Goal: Information Seeking & Learning: Learn about a topic

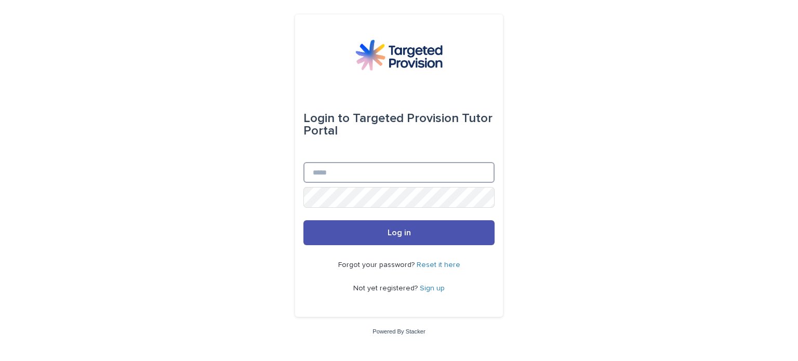
click at [376, 179] on input "Email" at bounding box center [398, 172] width 191 height 21
type input "**********"
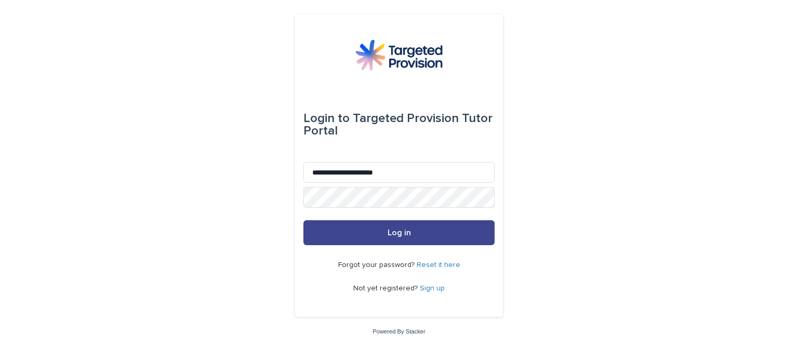
click at [376, 235] on button "Log in" at bounding box center [398, 232] width 191 height 25
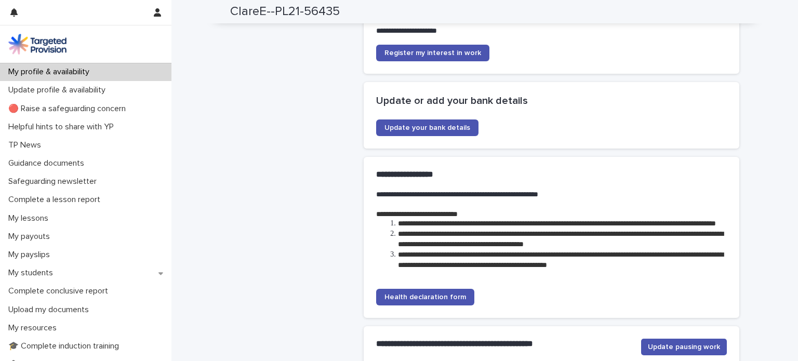
scroll to position [2410, 0]
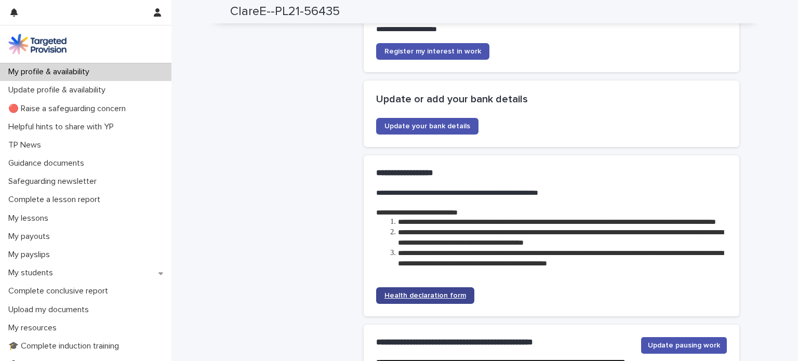
click at [415, 299] on span "Health declaration form" at bounding box center [425, 295] width 82 height 7
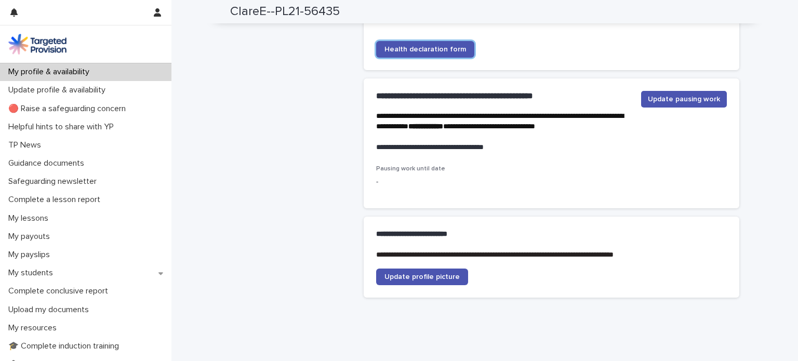
scroll to position [2659, 0]
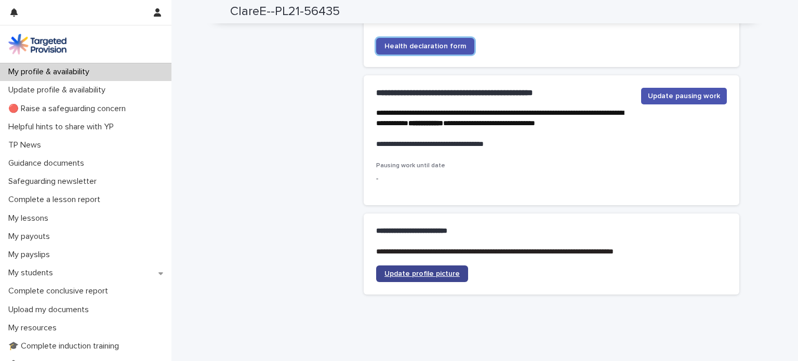
click at [395, 277] on span "Update profile picture" at bounding box center [421, 273] width 75 height 7
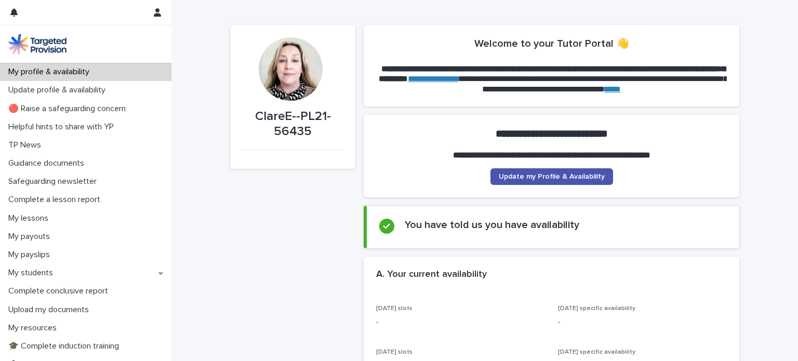
scroll to position [0, 0]
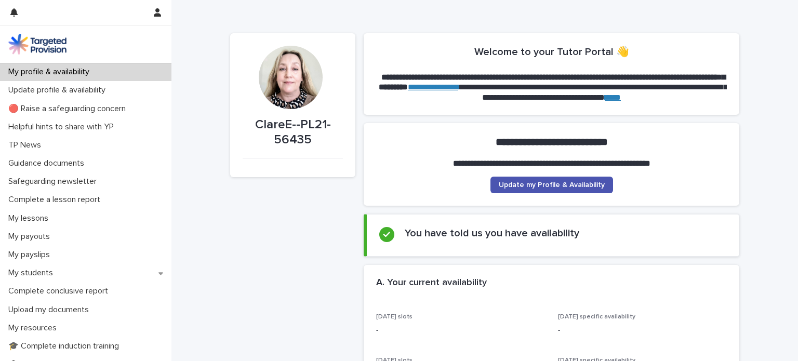
click at [621, 97] on link "****" at bounding box center [613, 97] width 16 height 8
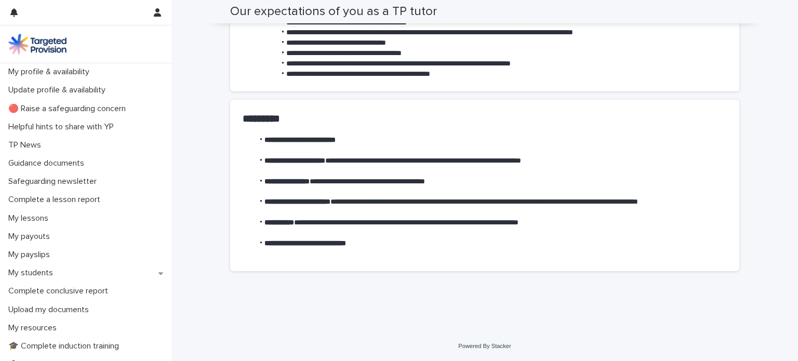
scroll to position [320, 0]
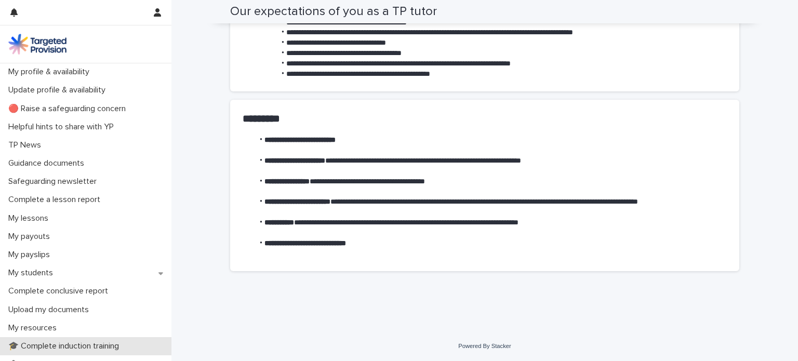
click at [68, 347] on p "🎓 Complete induction training" at bounding box center [65, 346] width 123 height 10
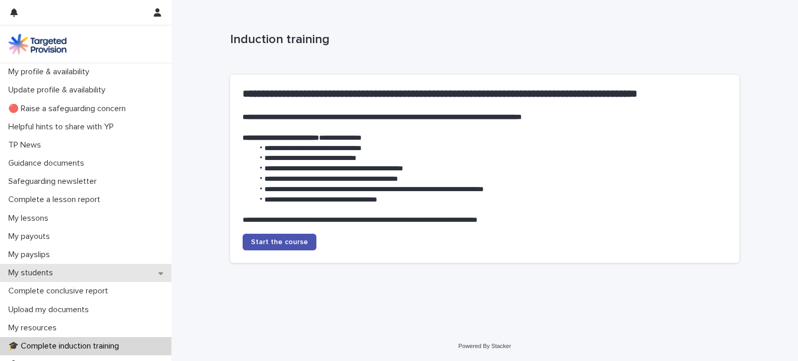
click at [161, 276] on icon at bounding box center [160, 273] width 5 height 7
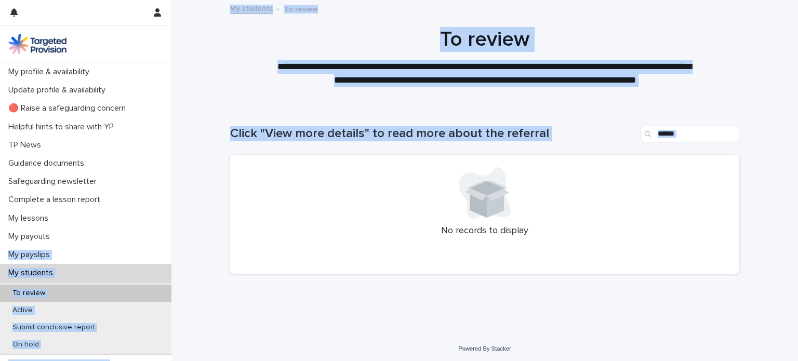
drag, startPoint x: 171, startPoint y: 206, endPoint x: 171, endPoint y: 231, distance: 25.5
click at [171, 231] on div "**********" at bounding box center [484, 182] width 626 height 364
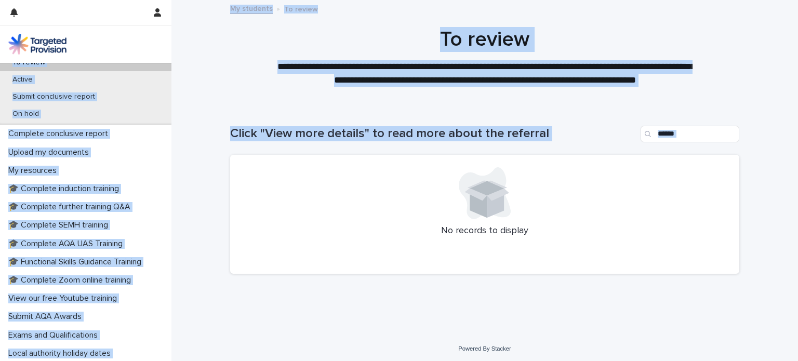
scroll to position [233, 0]
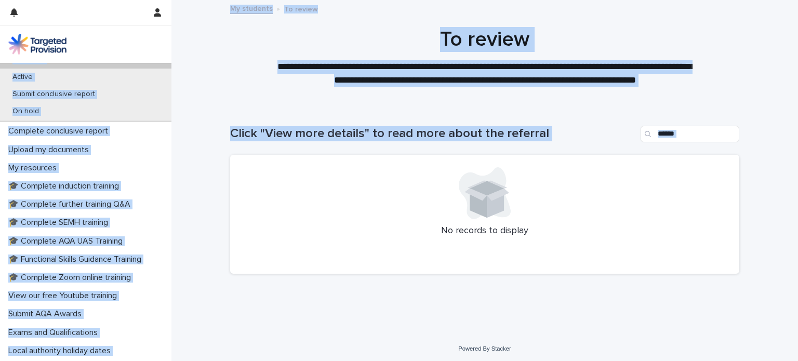
click at [182, 156] on div "Loading... Saving… Loading... Saving… Click "View more details" to read more ab…" at bounding box center [484, 220] width 626 height 230
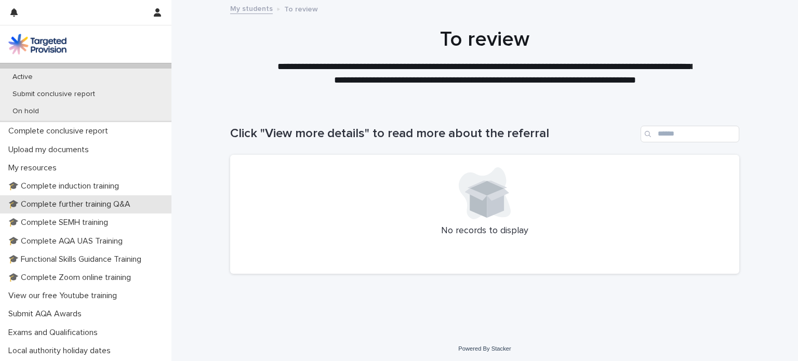
click at [86, 204] on p "🎓 Complete further training Q&A" at bounding box center [71, 204] width 135 height 10
